Goal: Navigation & Orientation: Find specific page/section

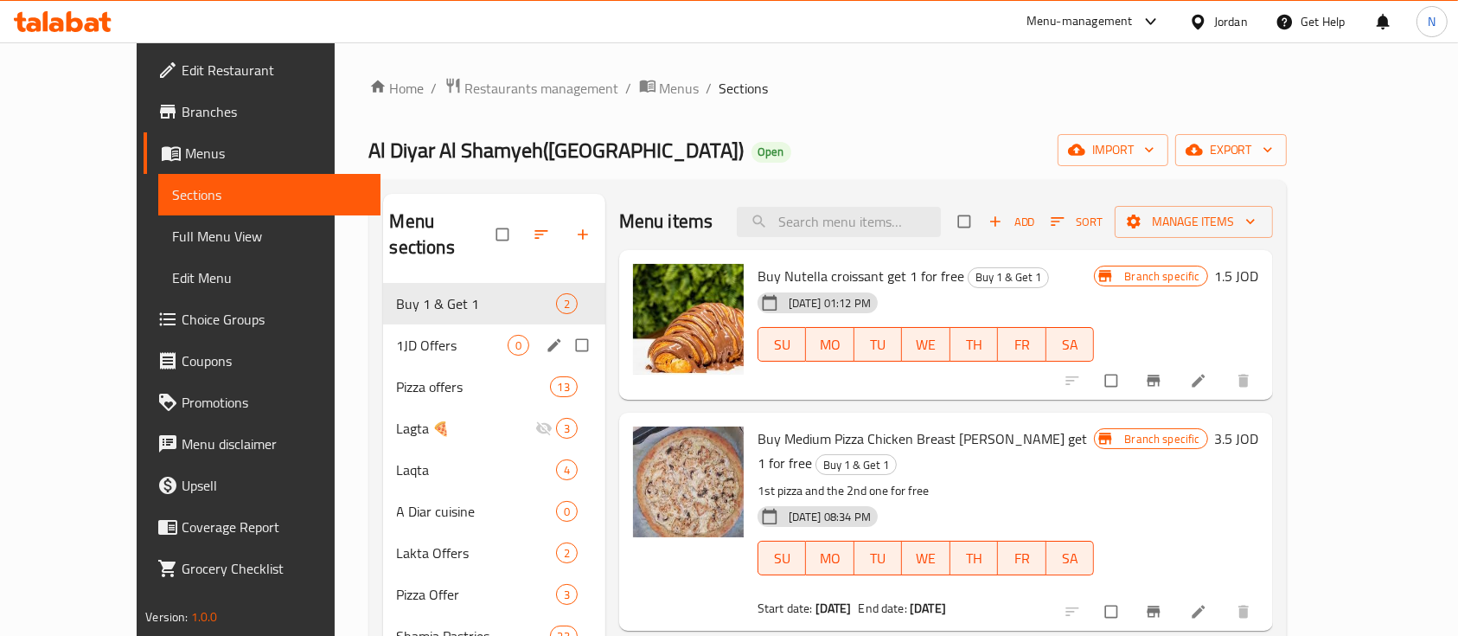
click at [451, 324] on div "1JD Offers 0" at bounding box center [494, 345] width 222 height 42
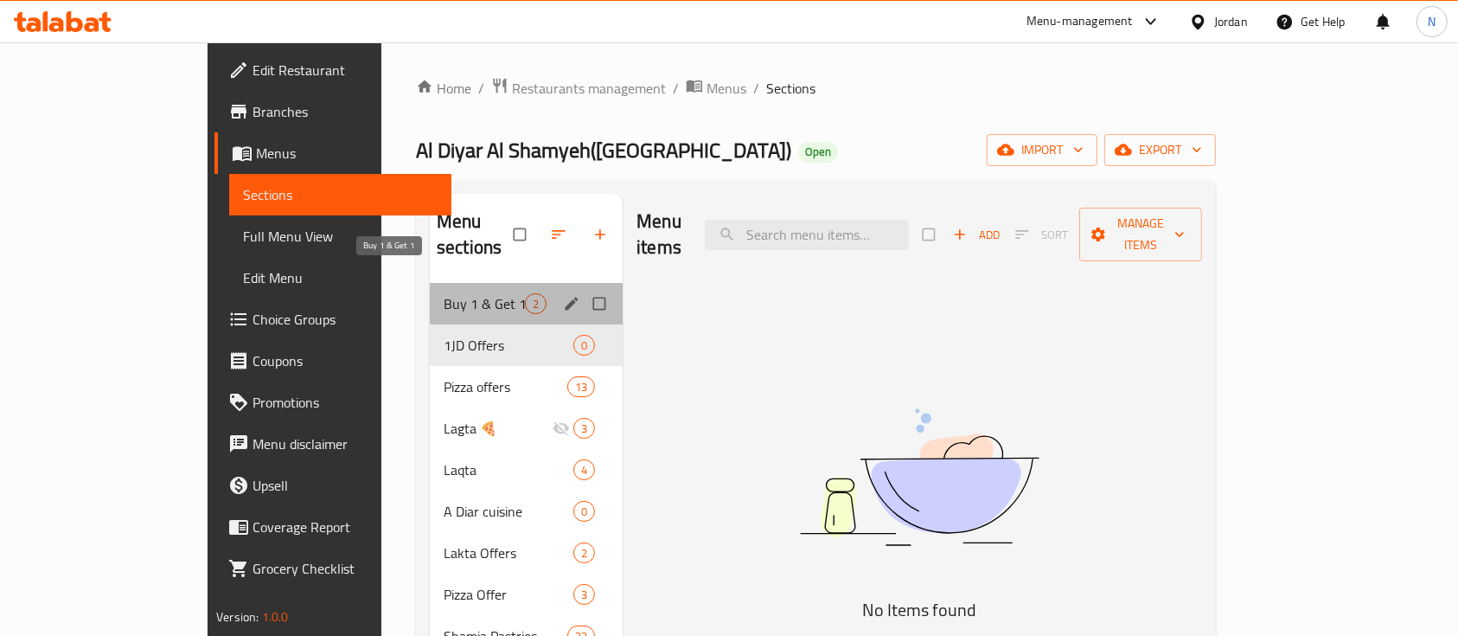
click at [444, 293] on span "Buy 1 & Get 1" at bounding box center [484, 303] width 81 height 21
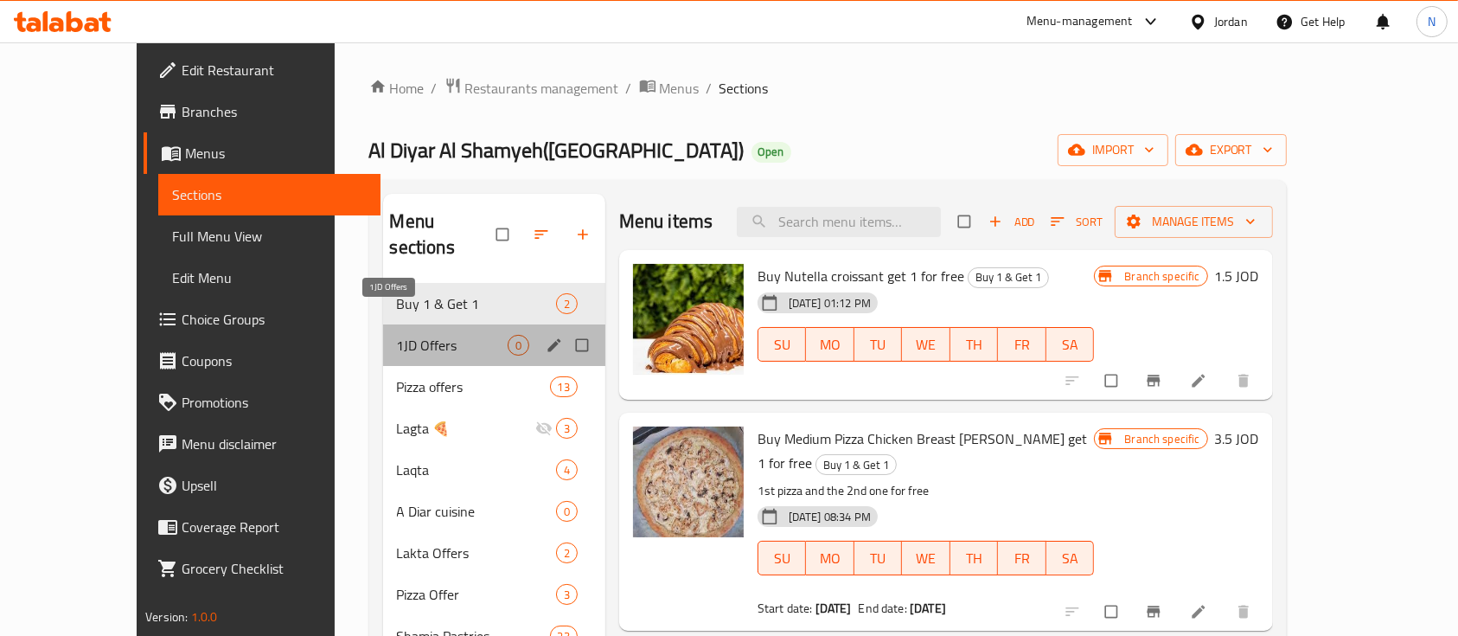
click at [434, 335] on span "1JD Offers" at bounding box center [452, 345] width 111 height 21
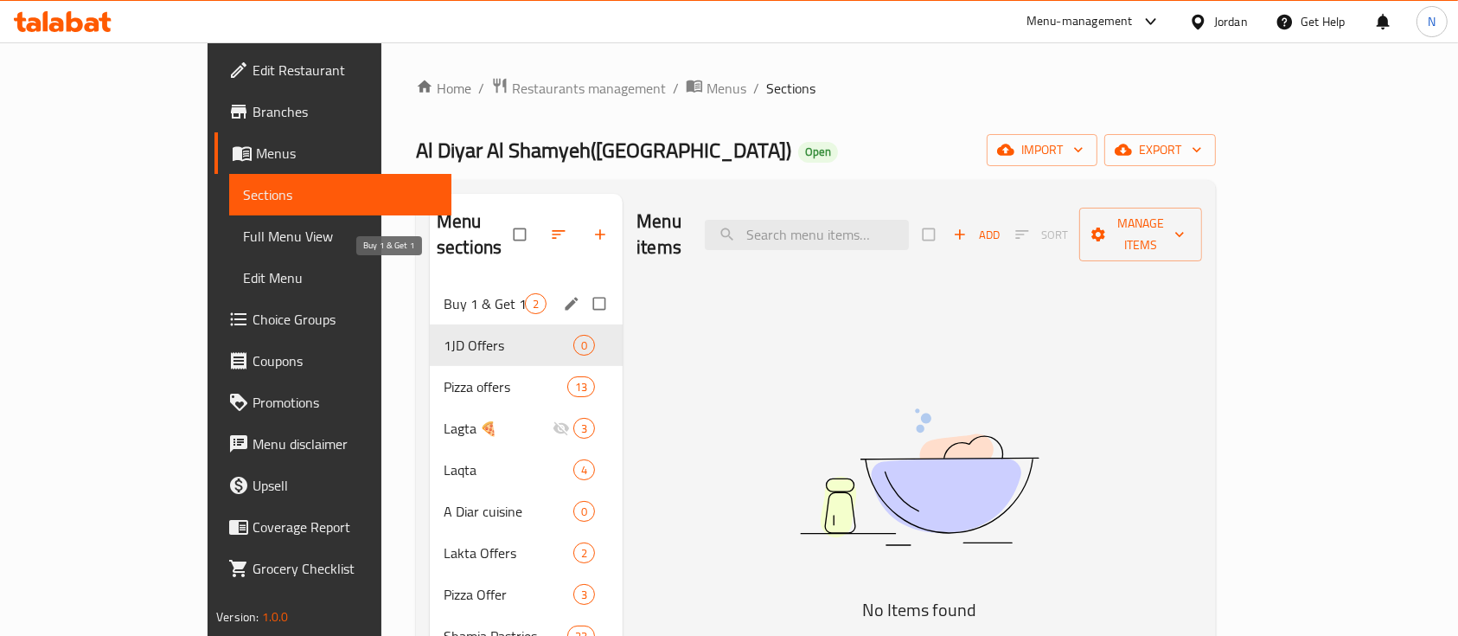
click at [444, 293] on span "Buy 1 & Get 1" at bounding box center [484, 303] width 81 height 21
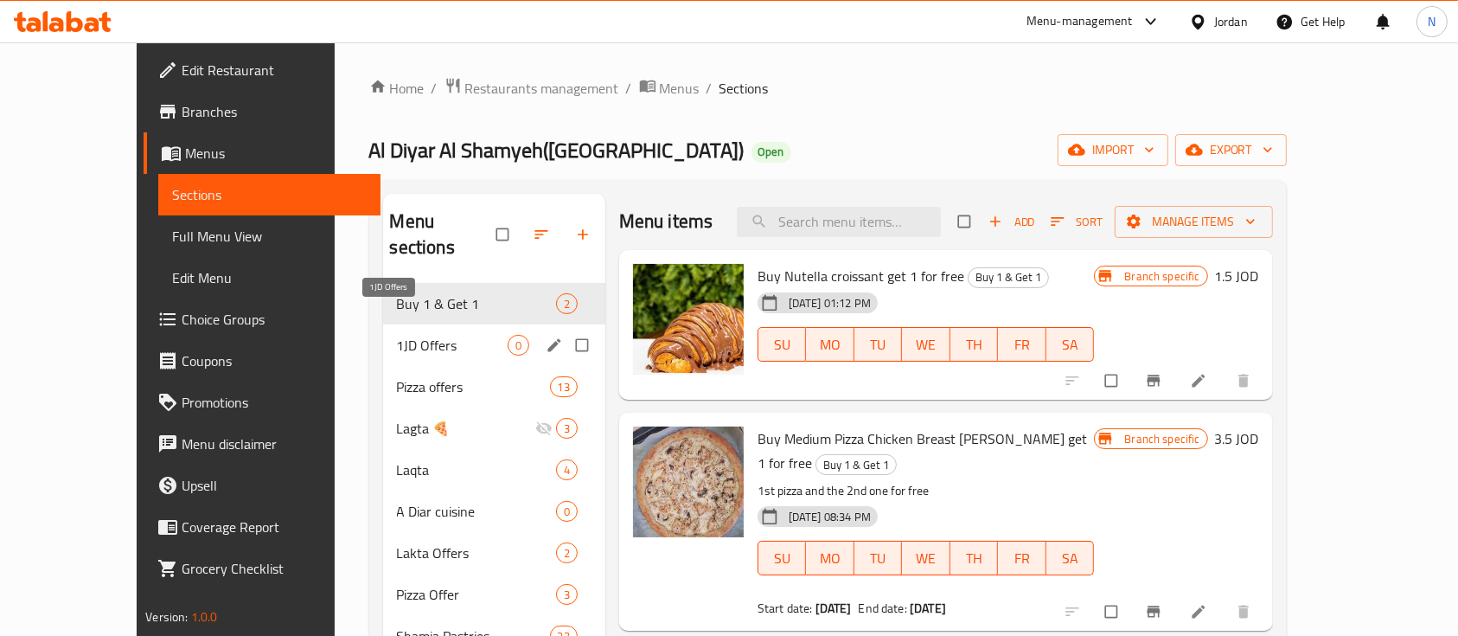
click at [397, 335] on span "1JD Offers" at bounding box center [452, 345] width 111 height 21
